Goal: Find specific page/section: Find specific page/section

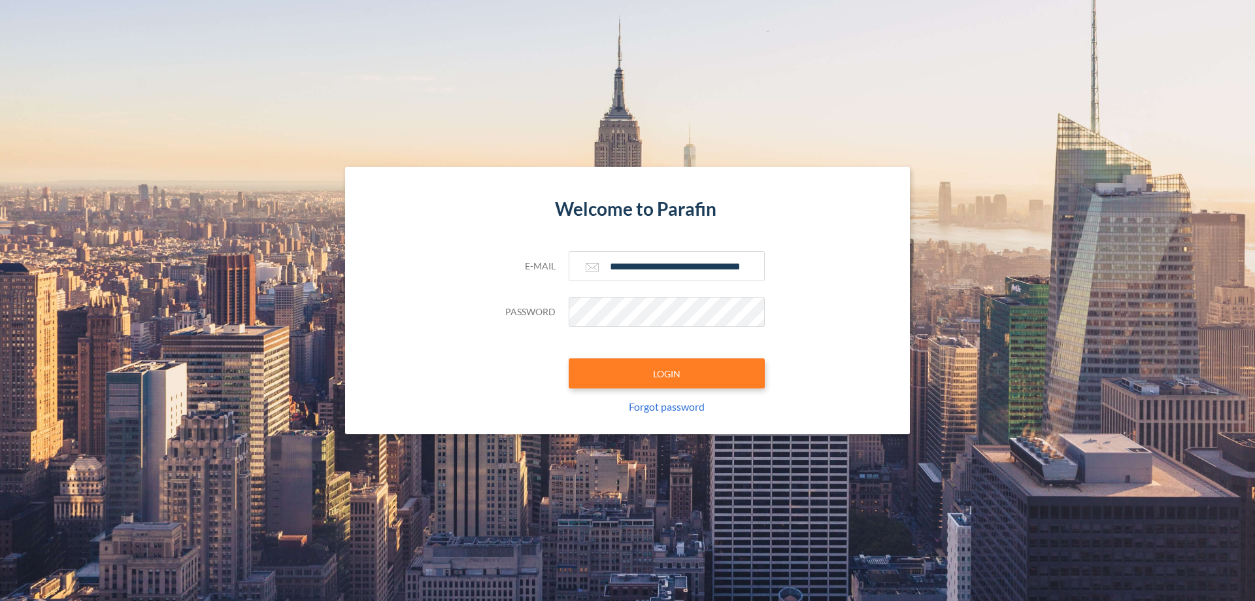
type input "**********"
click at [667, 373] on button "LOGIN" at bounding box center [667, 373] width 196 height 30
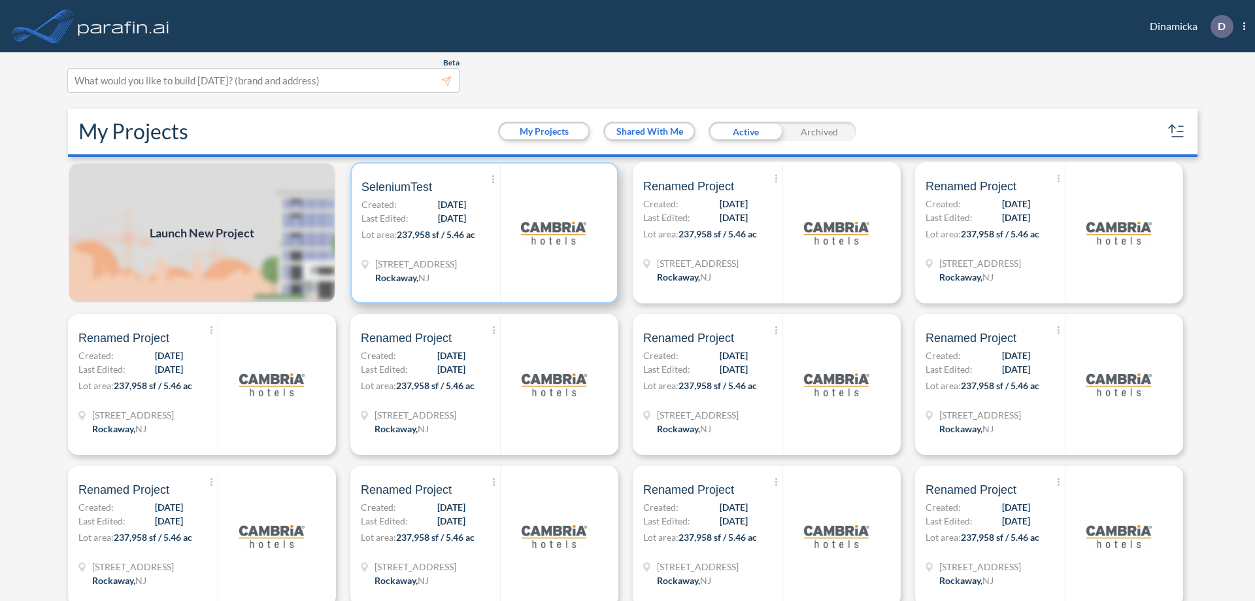
scroll to position [3, 0]
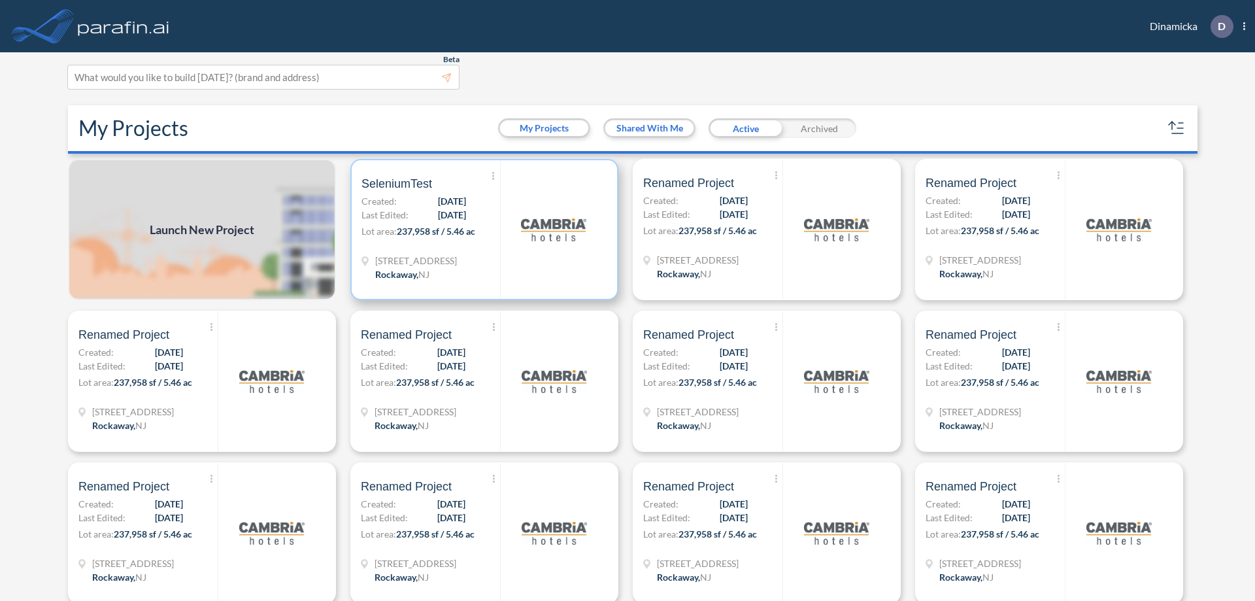
click at [482, 230] on p "Lot area: 237,958 sf / 5.46 ac" at bounding box center [431, 233] width 139 height 19
